Goal: Task Accomplishment & Management: Manage account settings

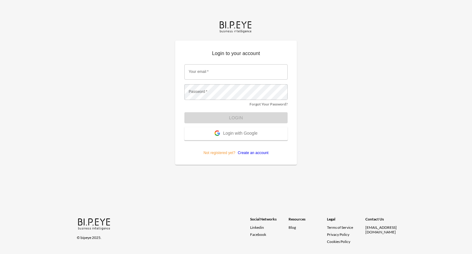
click at [236, 130] on button "Login with Google" at bounding box center [235, 133] width 103 height 13
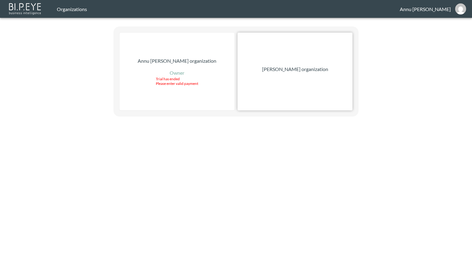
click at [311, 69] on p "[PERSON_NAME] organization" at bounding box center [295, 68] width 66 height 7
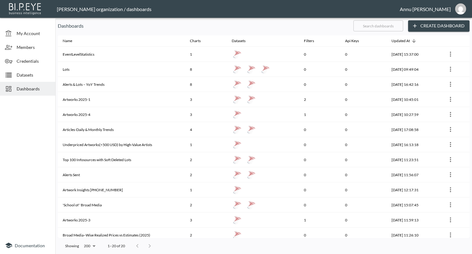
click at [41, 72] on span "Datasets" at bounding box center [34, 75] width 34 height 6
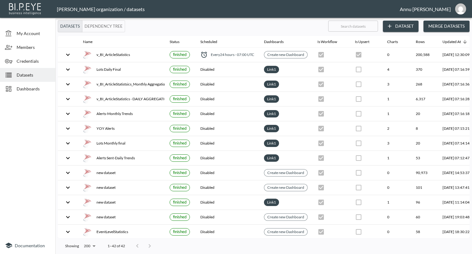
scroll to position [0, 36]
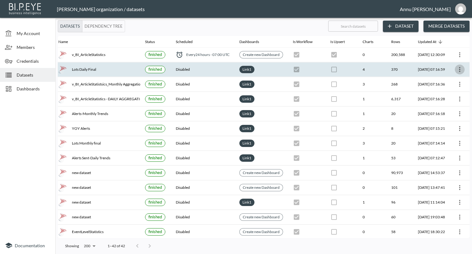
click at [461, 69] on icon "more" at bounding box center [459, 69] width 7 height 7
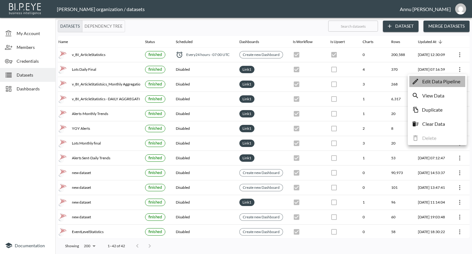
click at [452, 80] on p "Edit Data Pipeline" at bounding box center [441, 81] width 38 height 7
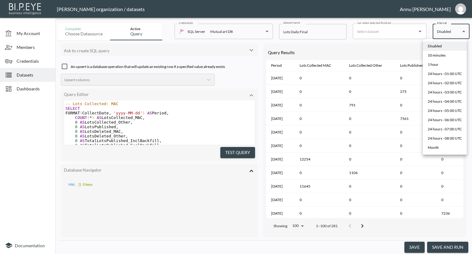
click at [446, 31] on body "BI.P.EYE, Interactive Analytics Dashboards - app [PERSON_NAME] organization / d…" at bounding box center [236, 127] width 472 height 254
click at [439, 55] on div "10 minutes" at bounding box center [436, 56] width 18 height 6
type input "*/10 * * * *"
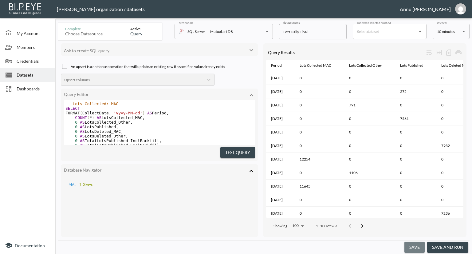
click at [417, 246] on button "save" at bounding box center [414, 246] width 20 height 11
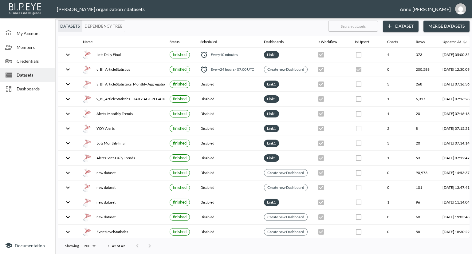
checkbox input "false"
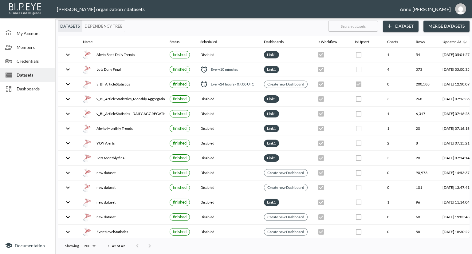
checkbox input "false"
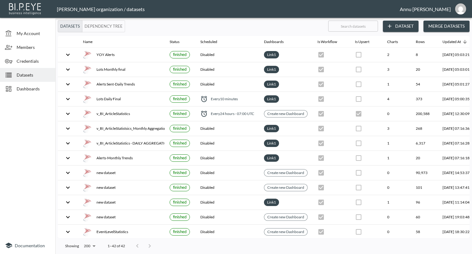
checkbox input "false"
checkbox input "true"
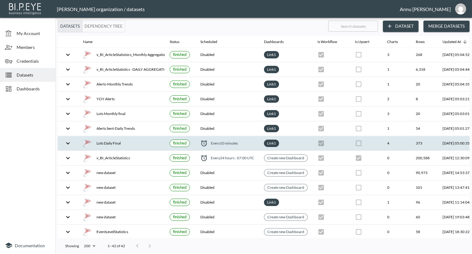
click at [70, 141] on icon "expand row" at bounding box center [67, 142] width 7 height 7
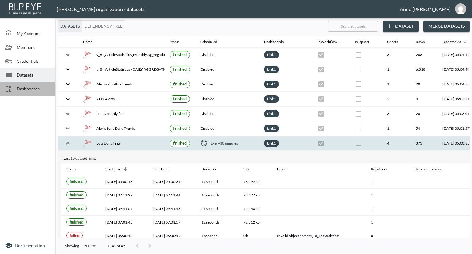
click at [39, 89] on span "Dashboards" at bounding box center [34, 88] width 34 height 6
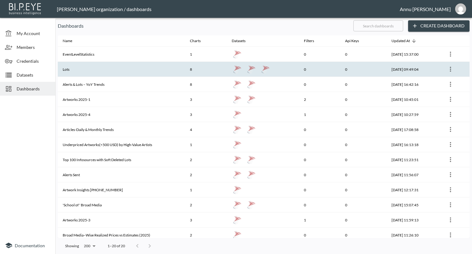
click at [82, 72] on th "Lots" at bounding box center [121, 69] width 127 height 15
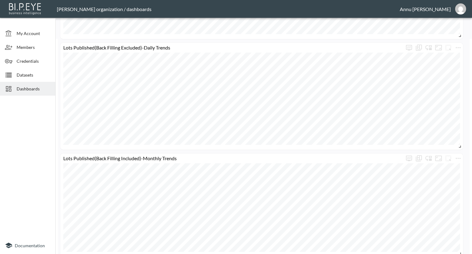
scroll to position [307, 0]
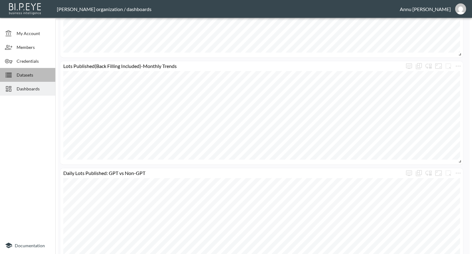
click at [37, 74] on span "Datasets" at bounding box center [34, 75] width 34 height 6
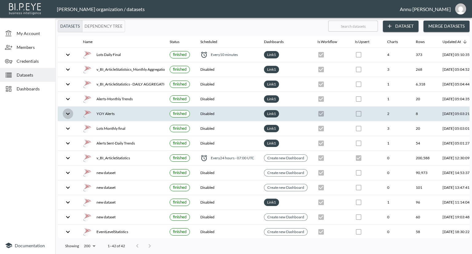
click at [67, 111] on icon "expand row" at bounding box center [67, 113] width 7 height 7
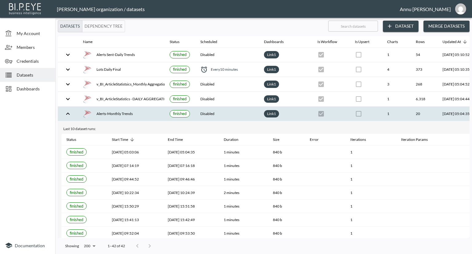
click at [67, 112] on icon "expand row" at bounding box center [67, 113] width 7 height 7
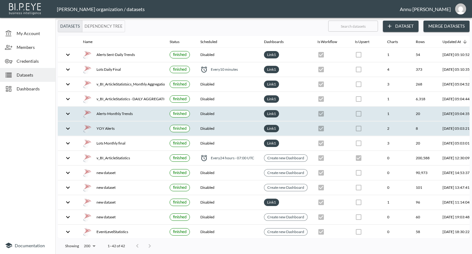
click at [68, 127] on icon "expand row" at bounding box center [67, 128] width 7 height 7
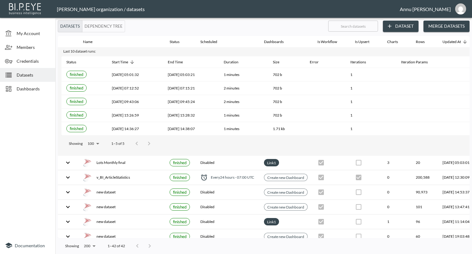
scroll to position [123, 0]
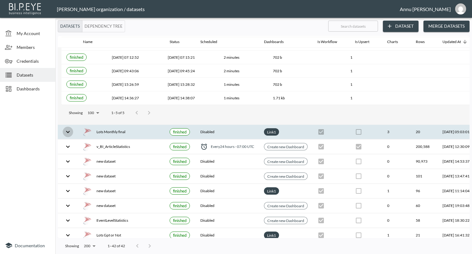
click at [68, 131] on icon "expand row" at bounding box center [68, 132] width 4 height 2
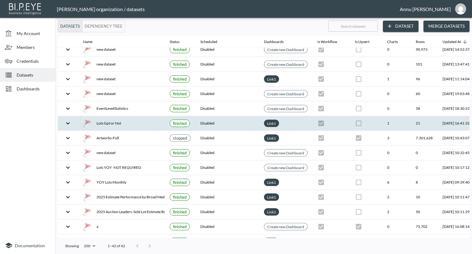
scroll to position [302, 0]
click at [68, 123] on icon "expand row" at bounding box center [68, 123] width 4 height 2
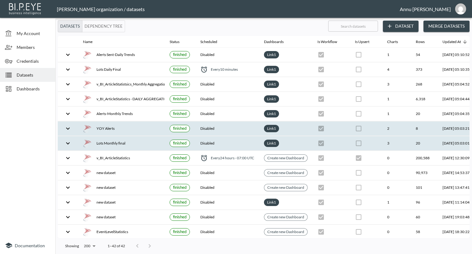
scroll to position [0, 36]
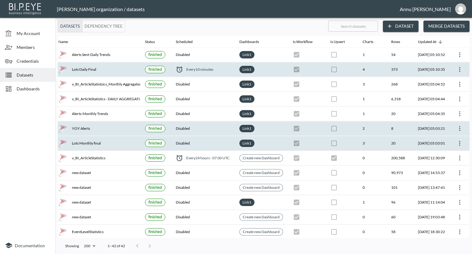
click at [459, 69] on icon "more" at bounding box center [459, 69] width 1 height 5
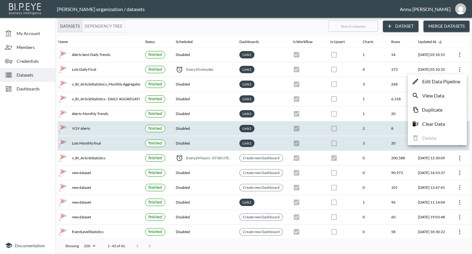
click at [446, 81] on p "Edit Data Pipeline" at bounding box center [441, 81] width 38 height 7
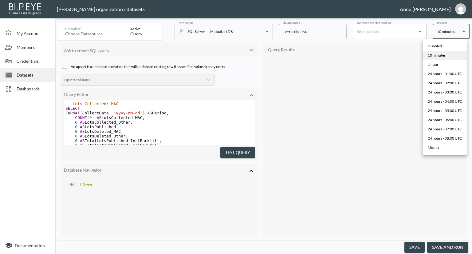
click at [442, 33] on body "BI.P.EYE, Interactive Analytics Dashboards - app [PERSON_NAME] organization / d…" at bounding box center [236, 127] width 472 height 254
click at [442, 46] on li "Disabled" at bounding box center [445, 45] width 44 height 9
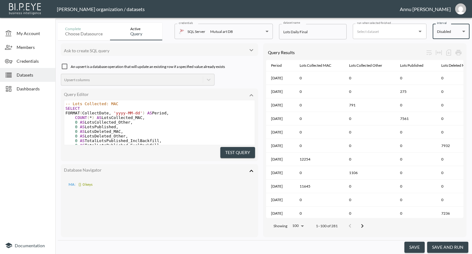
type input "Disabled"
click at [419, 244] on button "save" at bounding box center [414, 246] width 20 height 11
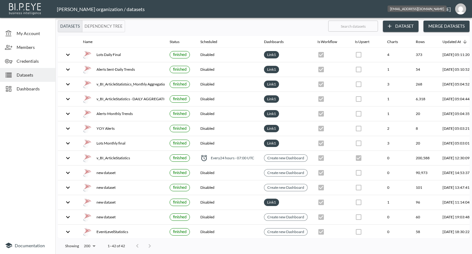
click at [461, 8] on img "annu@mutualart.com" at bounding box center [460, 8] width 11 height 11
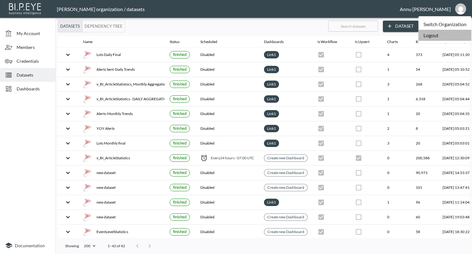
click at [431, 37] on li "Logout" at bounding box center [444, 35] width 53 height 11
